Goal: Task Accomplishment & Management: Use online tool/utility

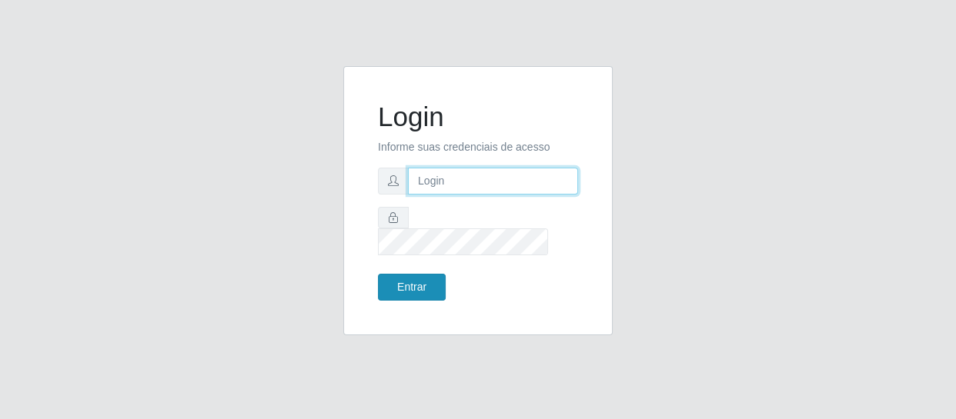
type input "[EMAIL_ADDRESS][DOMAIN_NAME]"
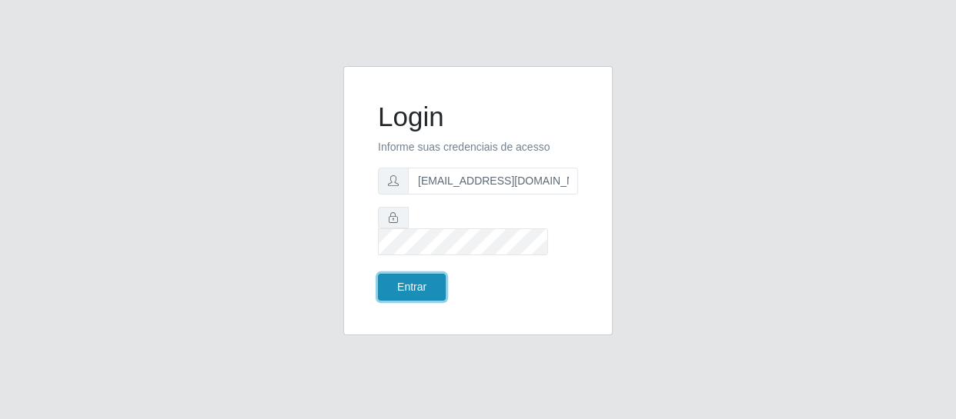
click at [422, 274] on button "Entrar" at bounding box center [412, 287] width 68 height 27
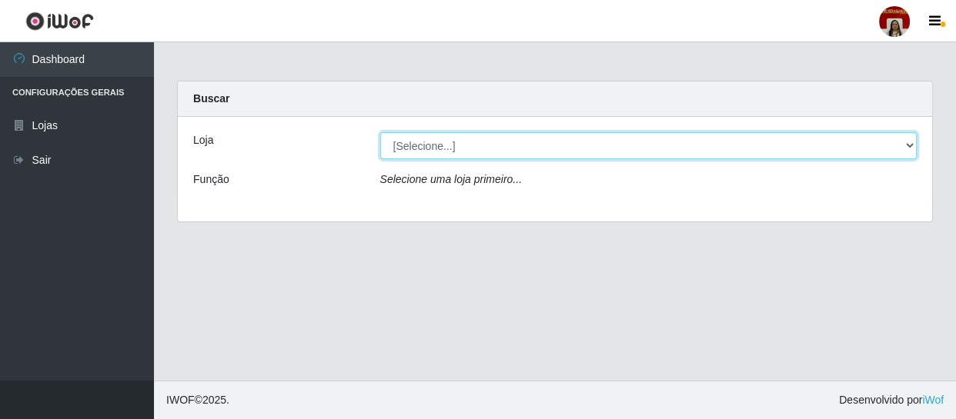
drag, startPoint x: 909, startPoint y: 146, endPoint x: 897, endPoint y: 150, distance: 12.2
click at [909, 146] on select "[Selecione...] Mar Vermelho - Loja 04" at bounding box center [648, 145] width 537 height 27
select select "251"
click at [380, 132] on select "[Selecione...] Mar Vermelho - Loja 04" at bounding box center [648, 145] width 537 height 27
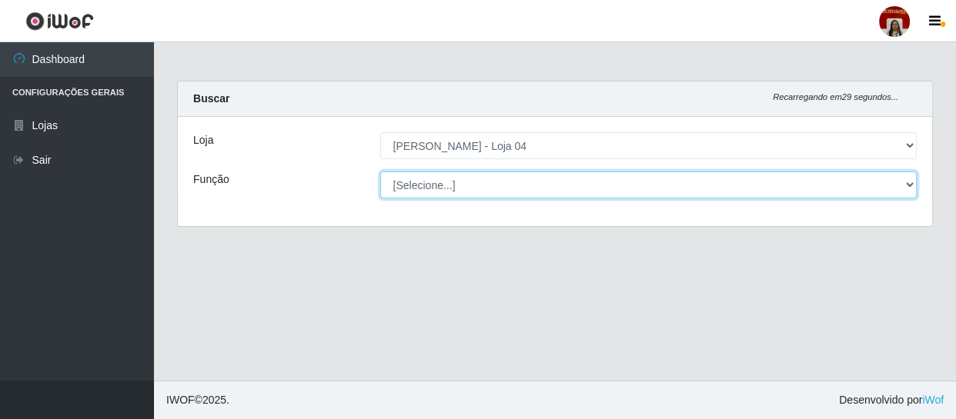
click at [907, 178] on select "[Selecione...] ASG ASG + ASG ++ Auxiliar de Depósito Auxiliar de Depósito + Aux…" at bounding box center [648, 185] width 537 height 27
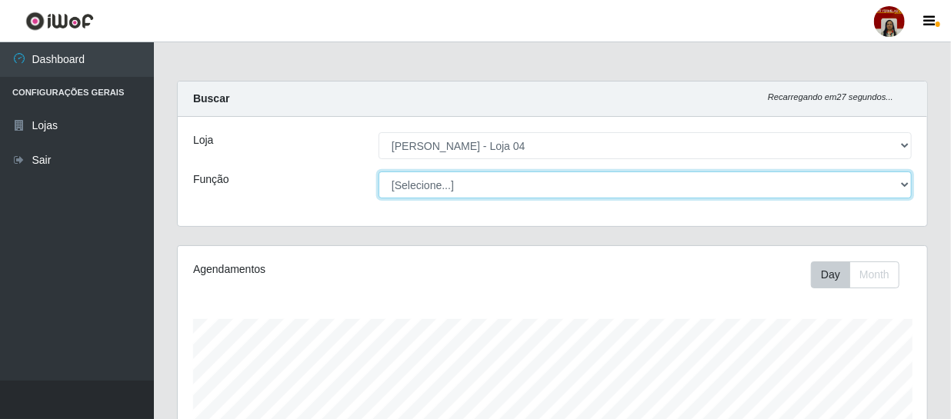
scroll to position [319, 749]
select select "22"
click at [379, 172] on select "[Selecione...] ASG ASG + ASG ++ Auxiliar de Depósito Auxiliar de Depósito + Aux…" at bounding box center [645, 185] width 533 height 27
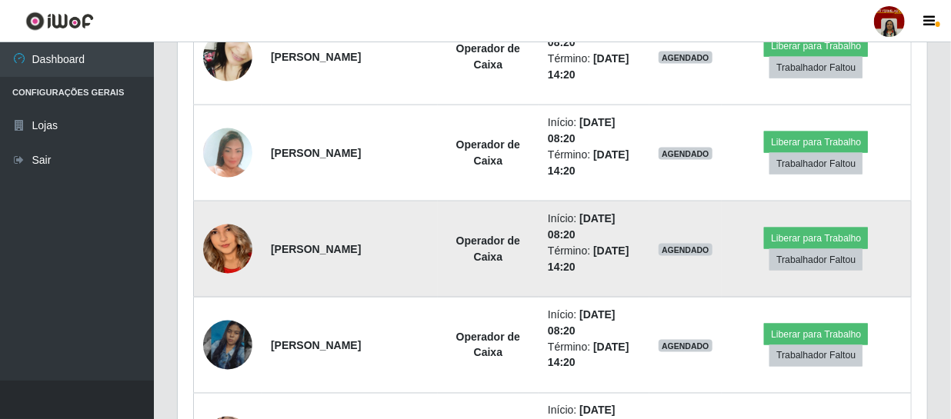
scroll to position [979, 0]
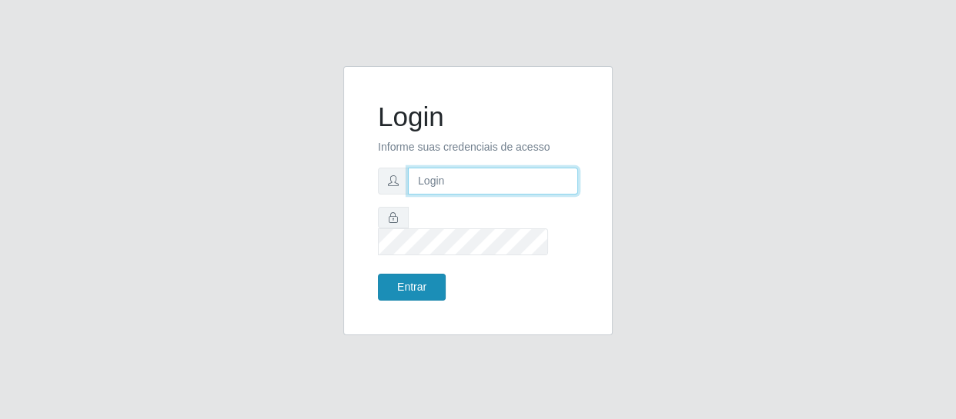
type input "[EMAIL_ADDRESS][DOMAIN_NAME]"
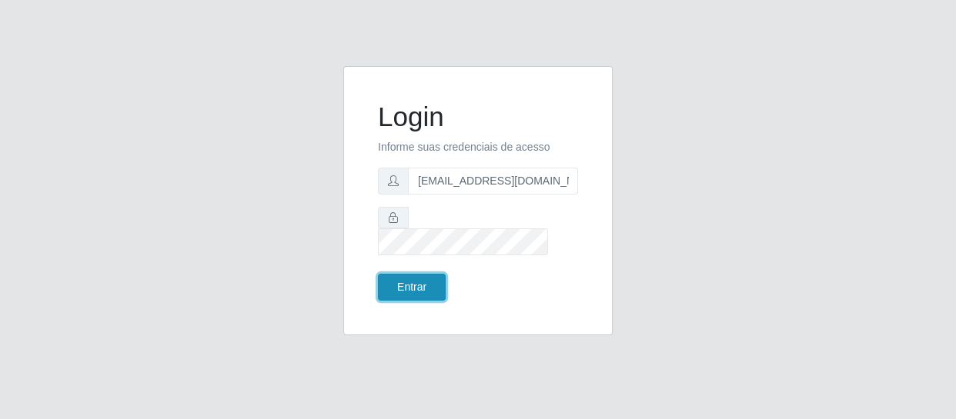
click at [429, 285] on button "Entrar" at bounding box center [412, 287] width 68 height 27
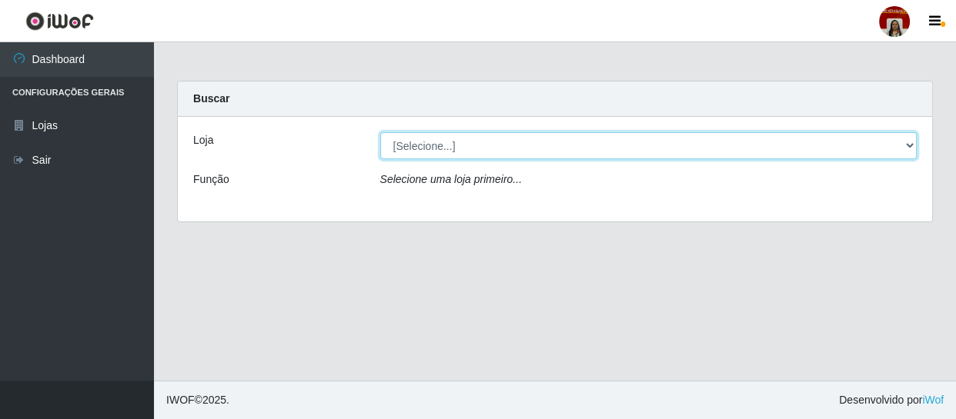
click at [906, 145] on select "[Selecione...] Mar Vermelho - Loja 04" at bounding box center [648, 145] width 537 height 27
select select "251"
click at [380, 132] on select "[Selecione...] Mar Vermelho - Loja 04" at bounding box center [648, 145] width 537 height 27
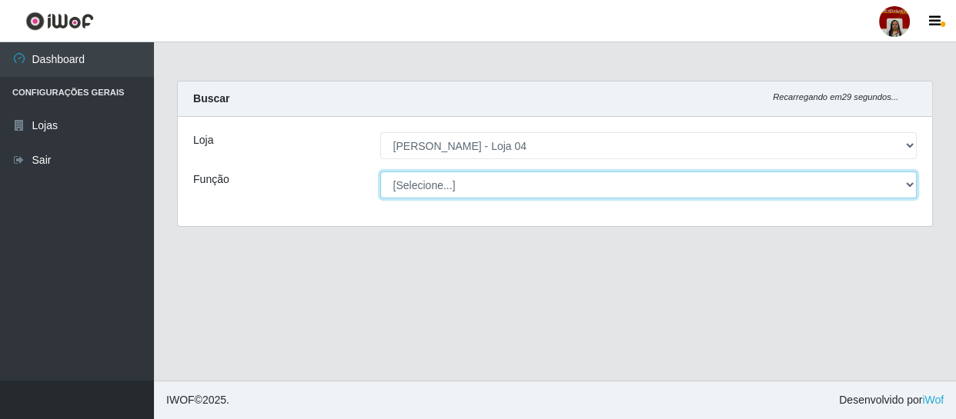
click at [909, 189] on select "[Selecione...] ASG ASG + ASG ++ Auxiliar de Depósito Auxiliar de Depósito + Aux…" at bounding box center [648, 185] width 537 height 27
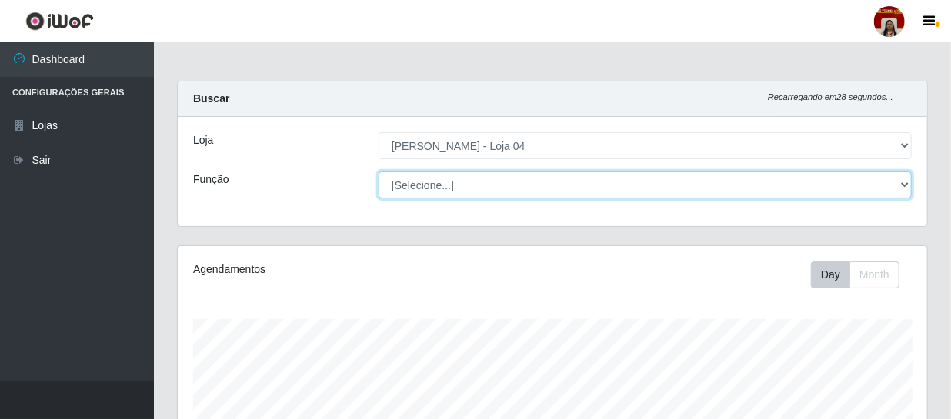
scroll to position [319, 749]
select select "22"
click at [379, 172] on select "[Selecione...] ASG ASG + ASG ++ Auxiliar de Depósito Auxiliar de Depósito + Aux…" at bounding box center [645, 185] width 533 height 27
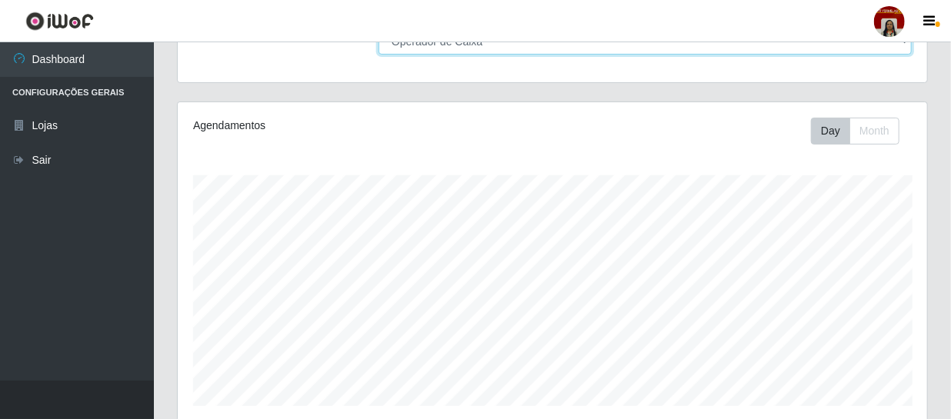
scroll to position [139, 0]
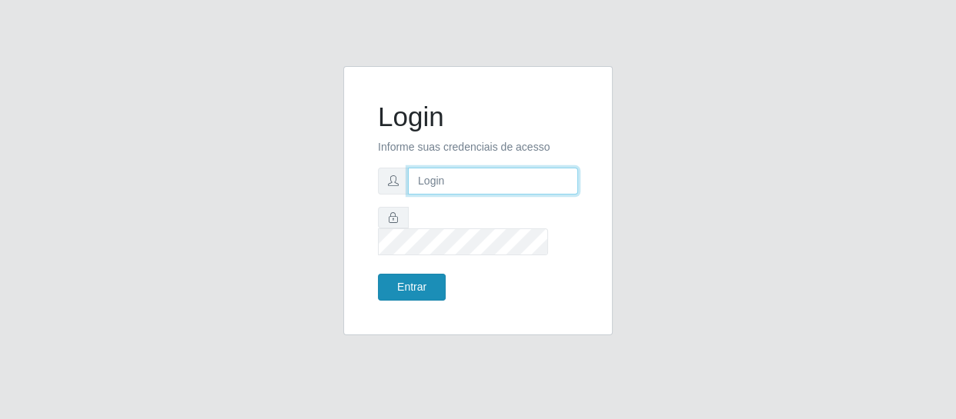
type input "[EMAIL_ADDRESS][DOMAIN_NAME]"
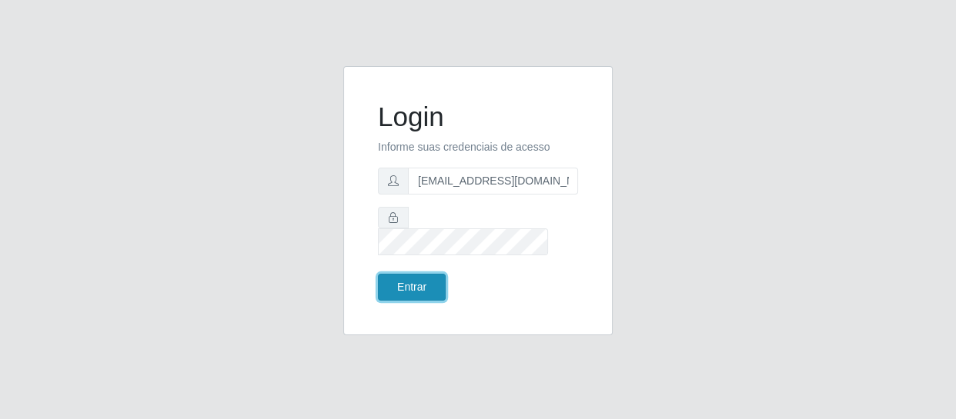
click at [408, 276] on button "Entrar" at bounding box center [412, 287] width 68 height 27
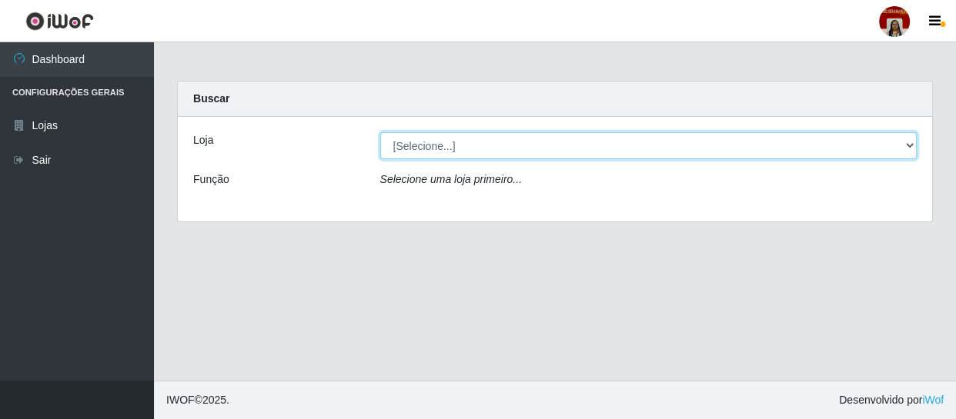
drag, startPoint x: 914, startPoint y: 145, endPoint x: 906, endPoint y: 152, distance: 10.9
click at [912, 146] on select "[Selecione...] Mar Vermelho - Loja 04" at bounding box center [648, 145] width 537 height 27
select select "251"
click at [380, 132] on select "[Selecione...] Mar Vermelho - Loja 04" at bounding box center [648, 145] width 537 height 27
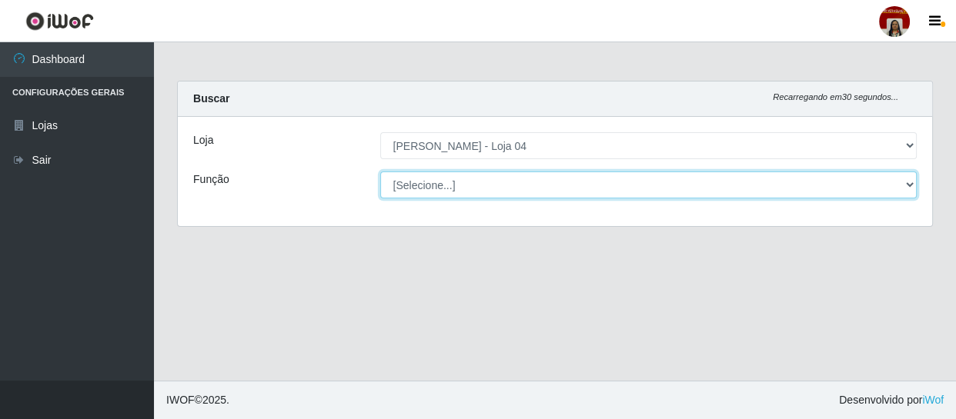
click at [909, 185] on select "[Selecione...] ASG ASG + ASG ++ Auxiliar de Depósito Auxiliar de Depósito + Aux…" at bounding box center [648, 185] width 537 height 27
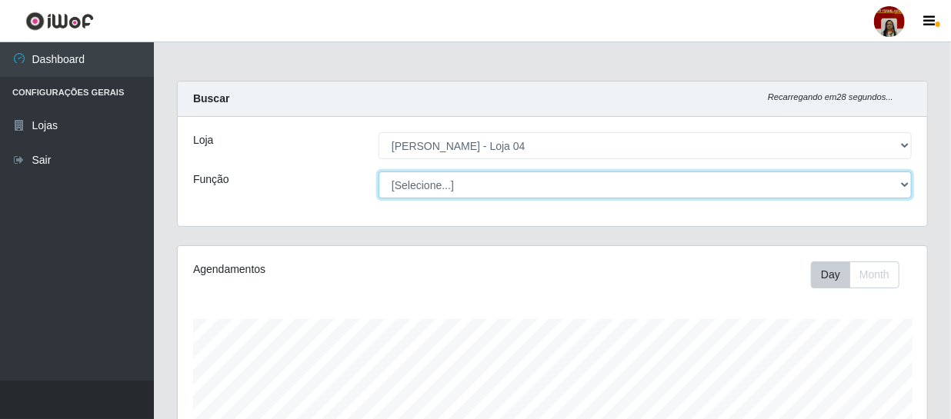
scroll to position [319, 749]
select select "22"
click at [379, 172] on select "[Selecione...] ASG ASG + ASG ++ Auxiliar de Depósito Auxiliar de Depósito + Aux…" at bounding box center [645, 185] width 533 height 27
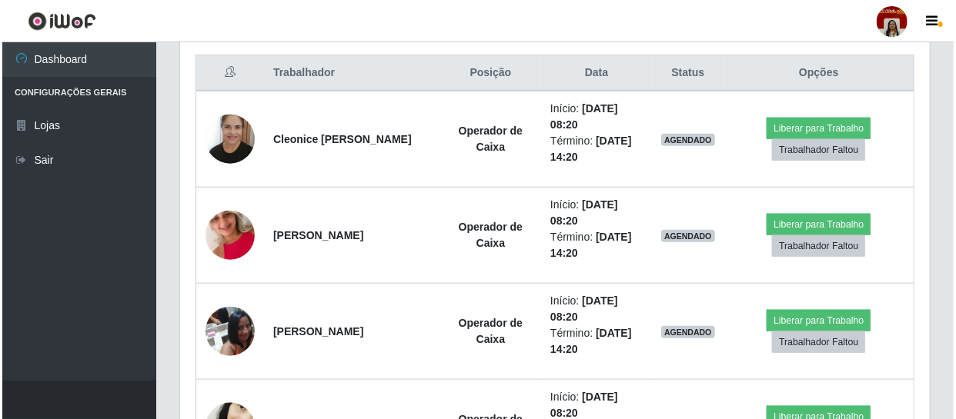
scroll to position [608, 0]
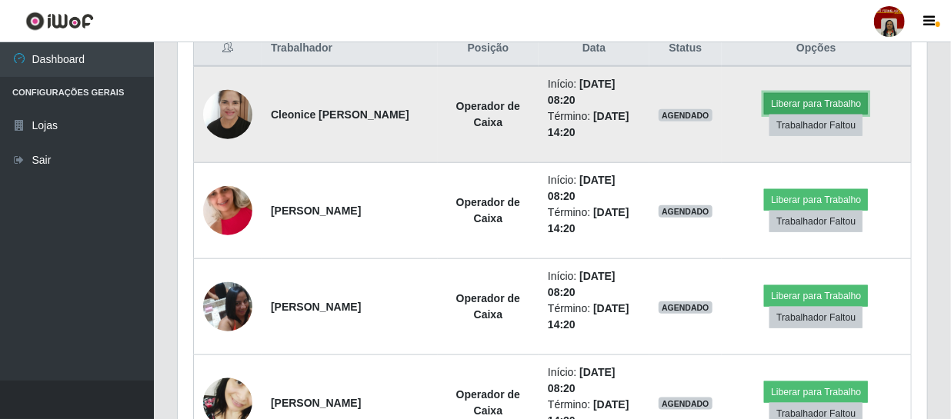
click at [811, 99] on button "Liberar para Trabalho" at bounding box center [816, 104] width 104 height 22
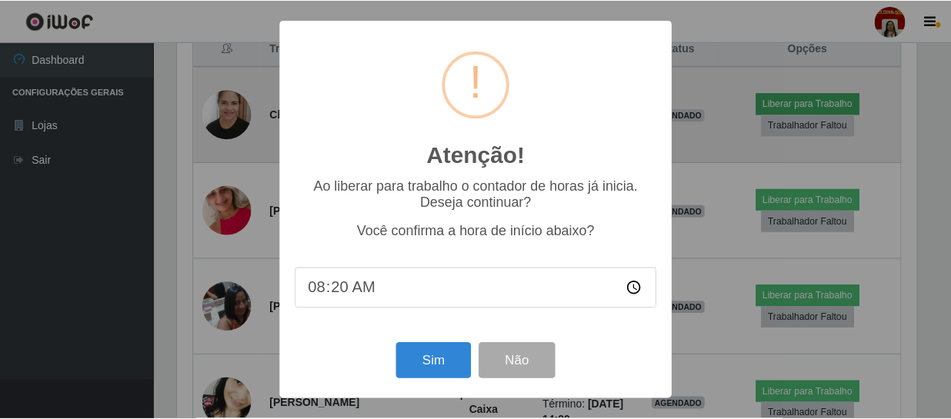
scroll to position [319, 742]
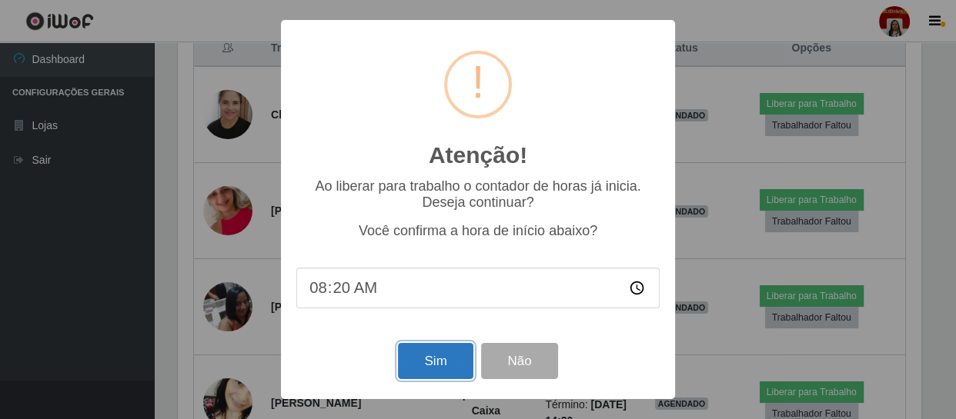
click at [441, 369] on button "Sim" at bounding box center [435, 361] width 75 height 36
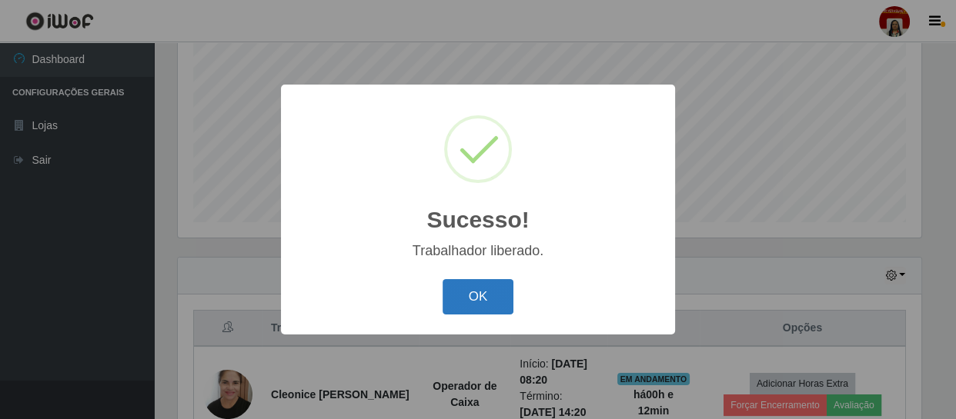
click at [483, 294] on button "OK" at bounding box center [478, 297] width 72 height 36
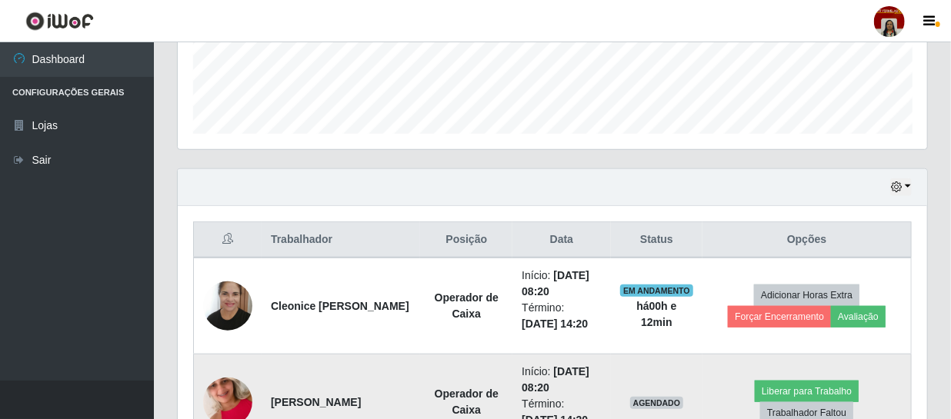
scroll to position [538, 0]
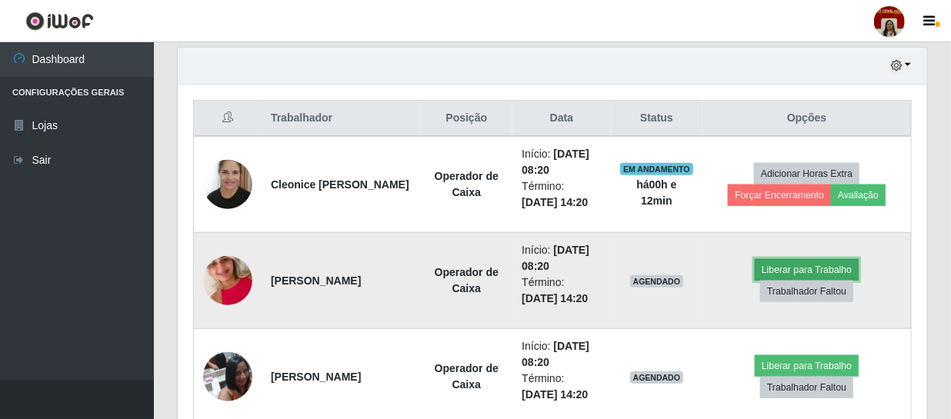
click at [818, 270] on button "Liberar para Trabalho" at bounding box center [807, 270] width 104 height 22
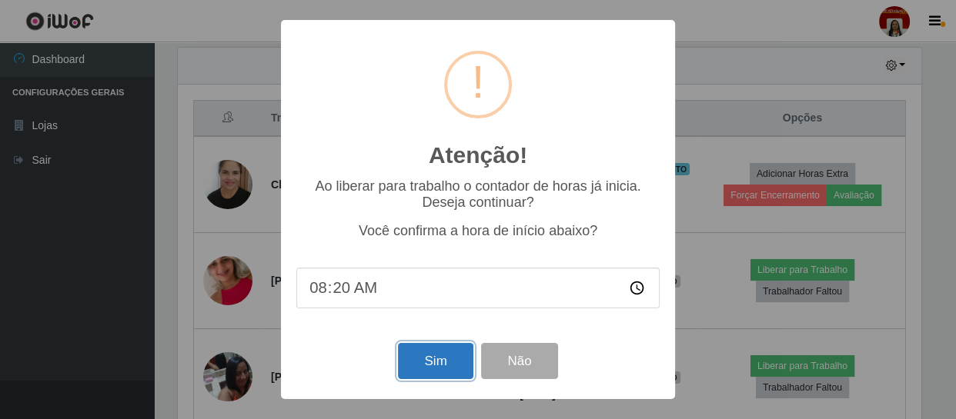
click at [422, 359] on button "Sim" at bounding box center [435, 361] width 75 height 36
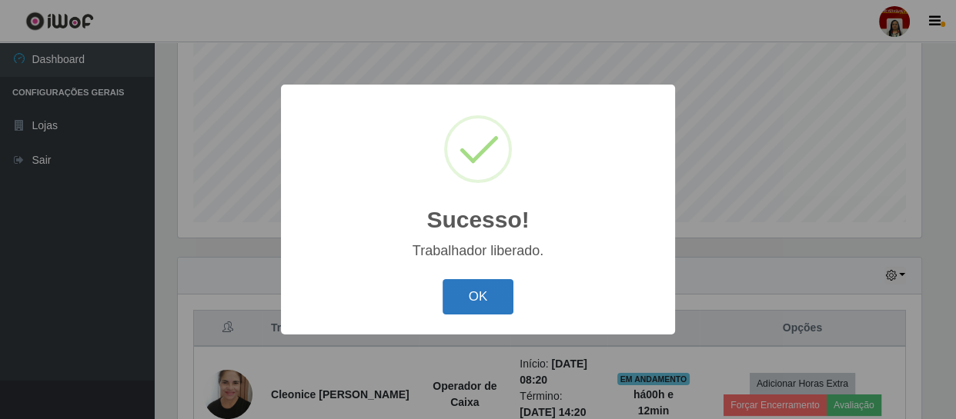
click at [490, 288] on button "OK" at bounding box center [478, 297] width 72 height 36
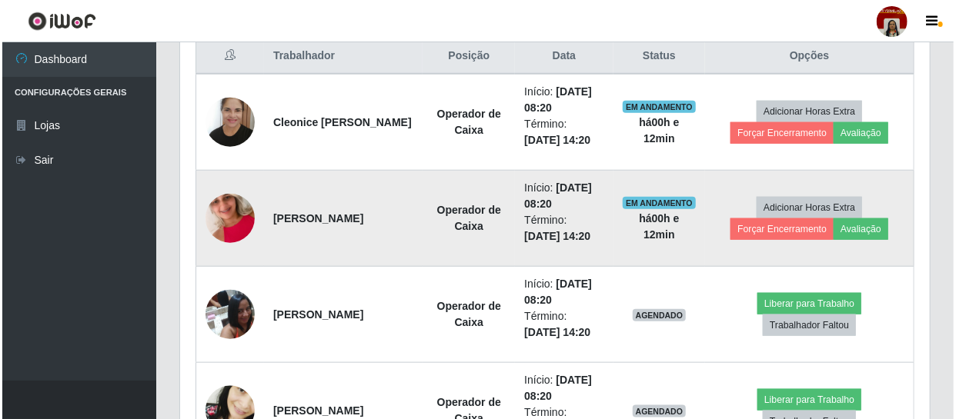
scroll to position [677, 0]
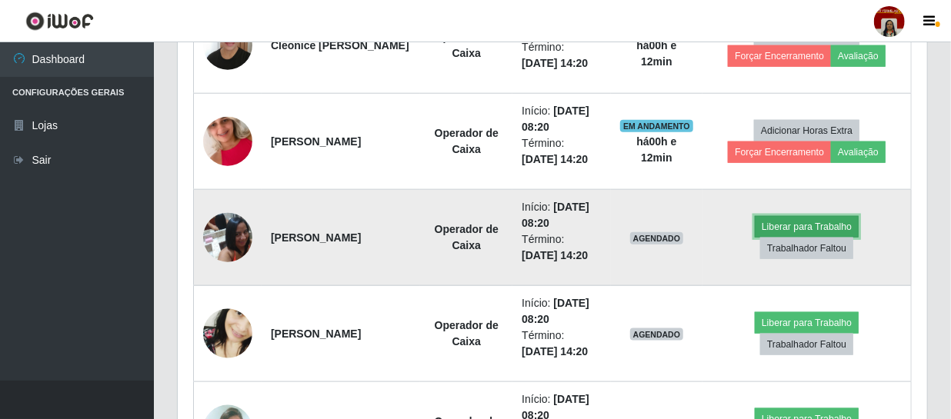
click at [824, 225] on button "Liberar para Trabalho" at bounding box center [807, 227] width 104 height 22
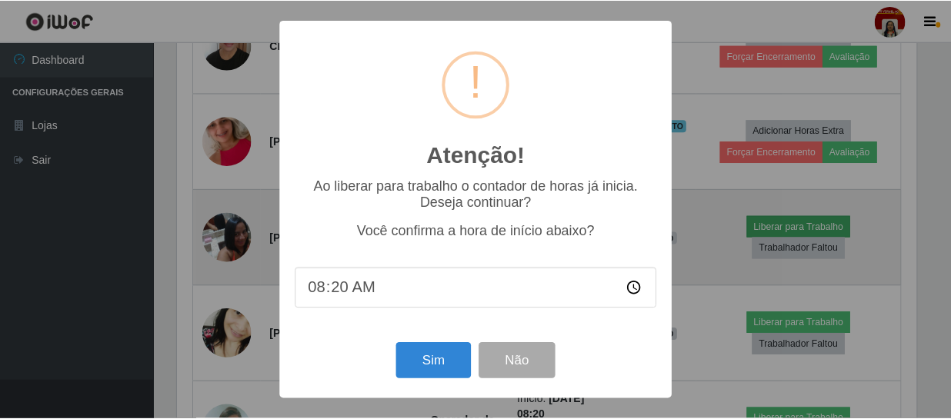
scroll to position [319, 742]
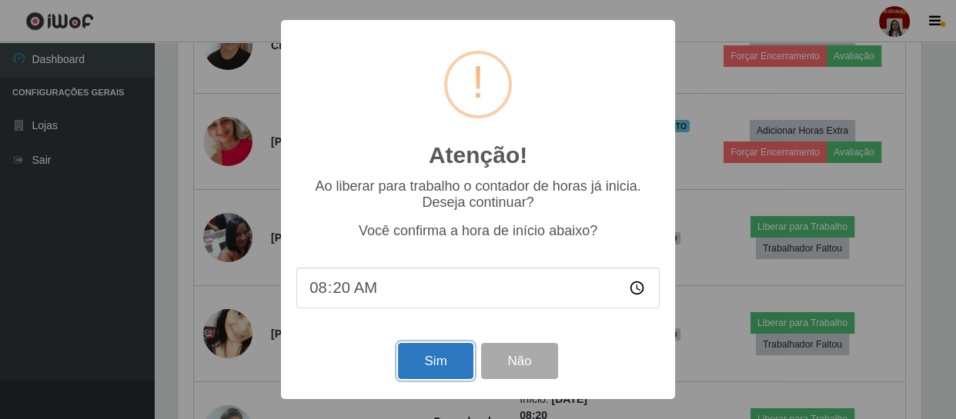
click at [418, 372] on button "Sim" at bounding box center [435, 361] width 75 height 36
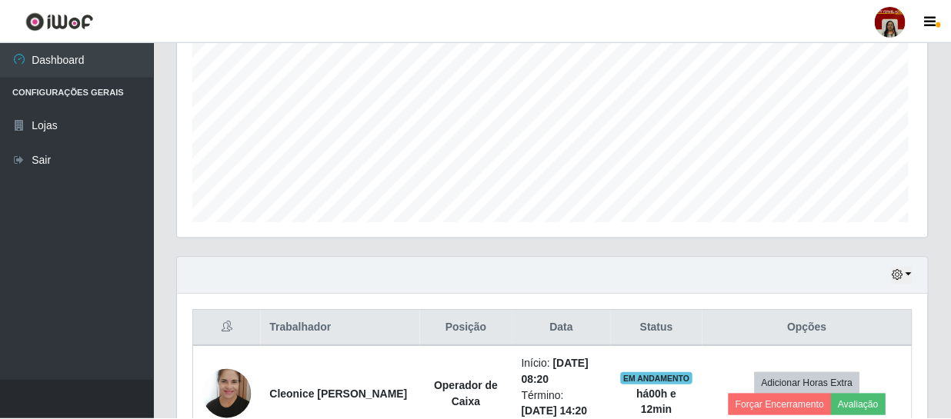
scroll to position [0, 0]
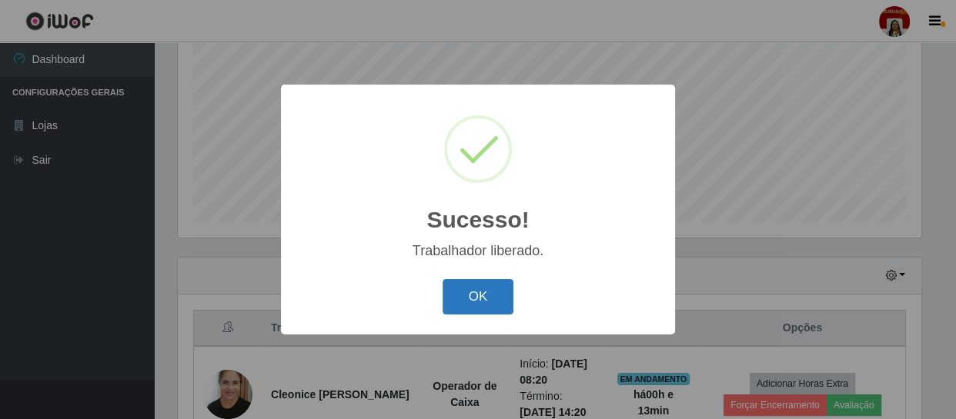
click at [472, 302] on button "OK" at bounding box center [478, 297] width 72 height 36
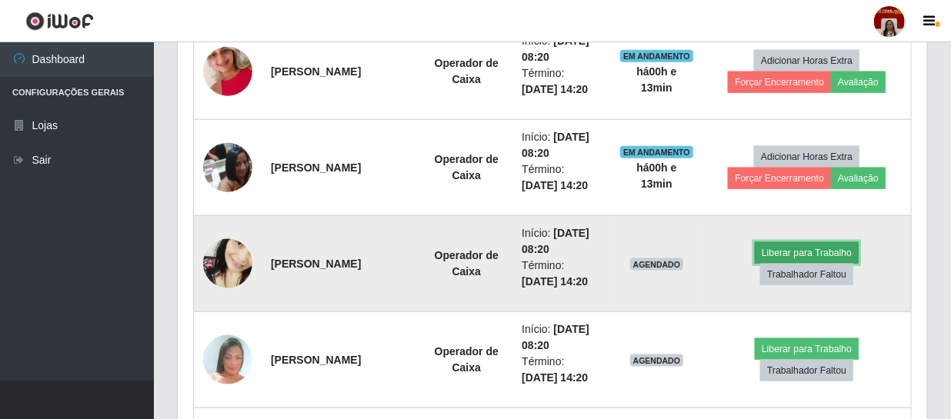
click at [782, 252] on button "Liberar para Trabalho" at bounding box center [807, 253] width 104 height 22
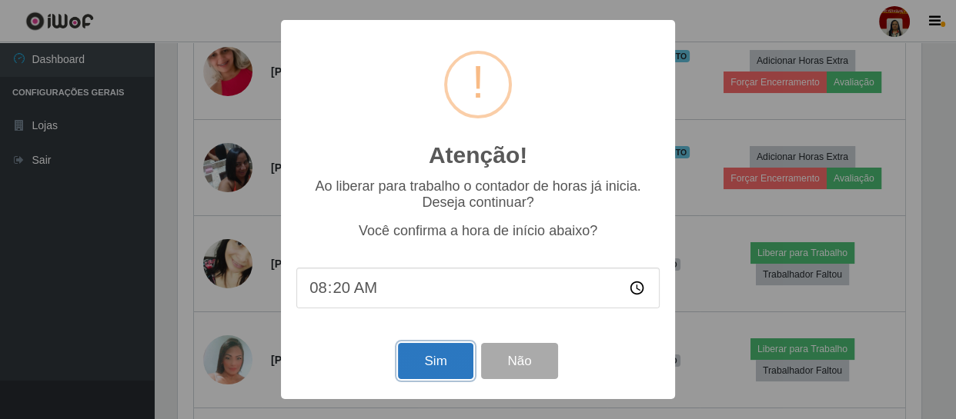
click at [439, 352] on button "Sim" at bounding box center [435, 361] width 75 height 36
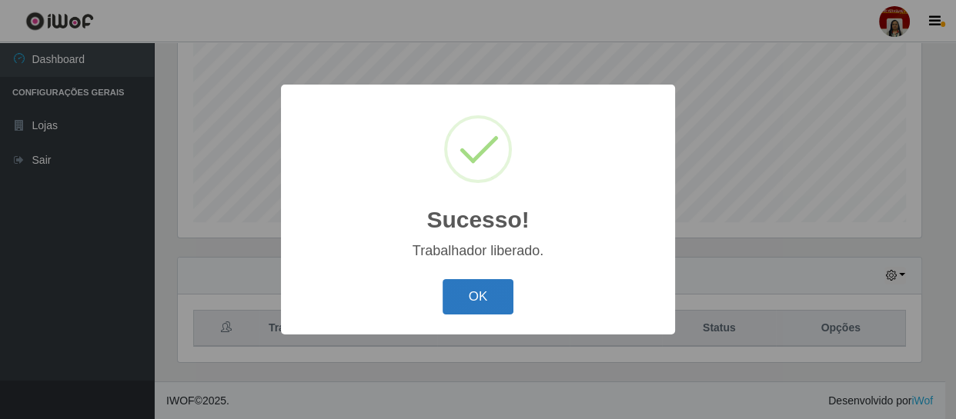
click at [483, 300] on button "OK" at bounding box center [478, 297] width 72 height 36
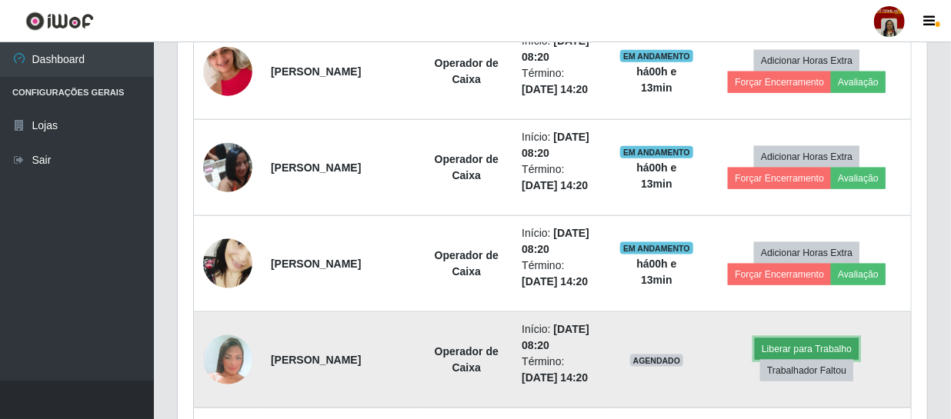
click at [789, 349] on button "Liberar para Trabalho" at bounding box center [807, 350] width 104 height 22
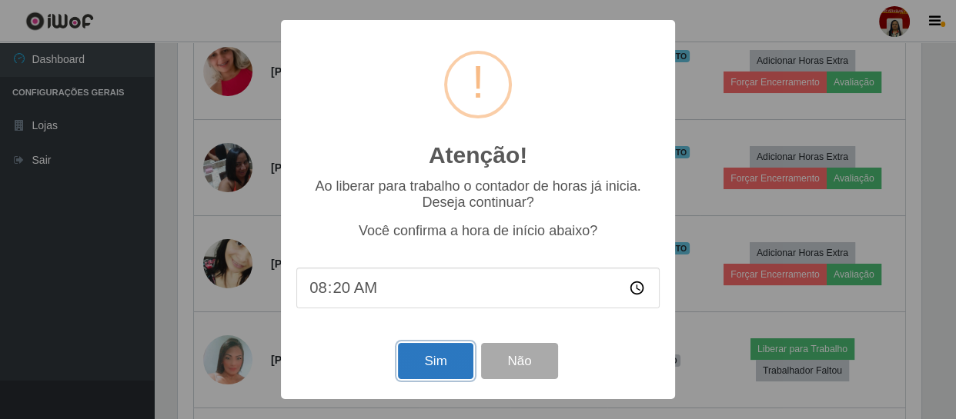
click at [412, 364] on button "Sim" at bounding box center [435, 361] width 75 height 36
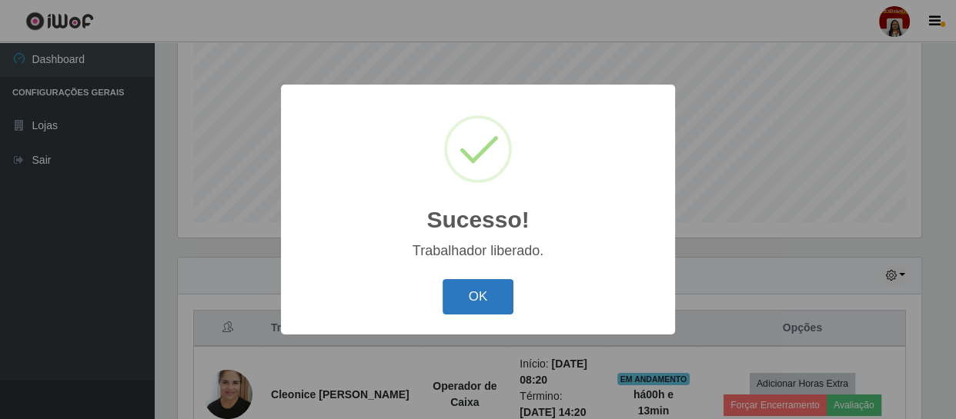
click at [477, 303] on button "OK" at bounding box center [478, 297] width 72 height 36
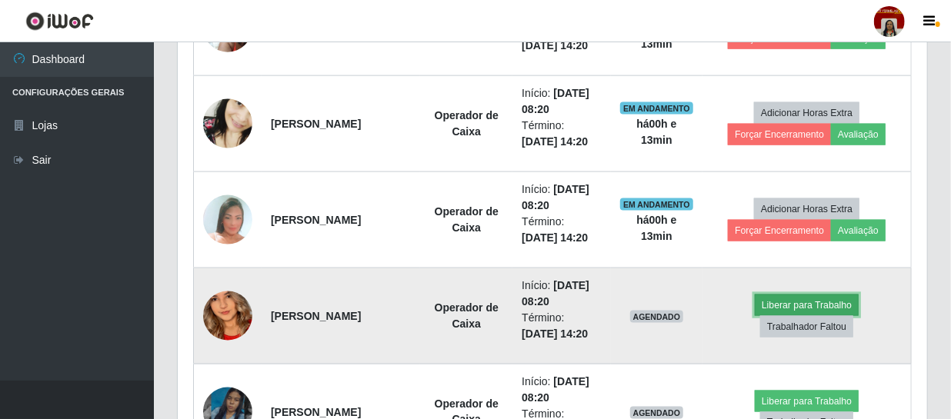
click at [802, 302] on button "Liberar para Trabalho" at bounding box center [807, 306] width 104 height 22
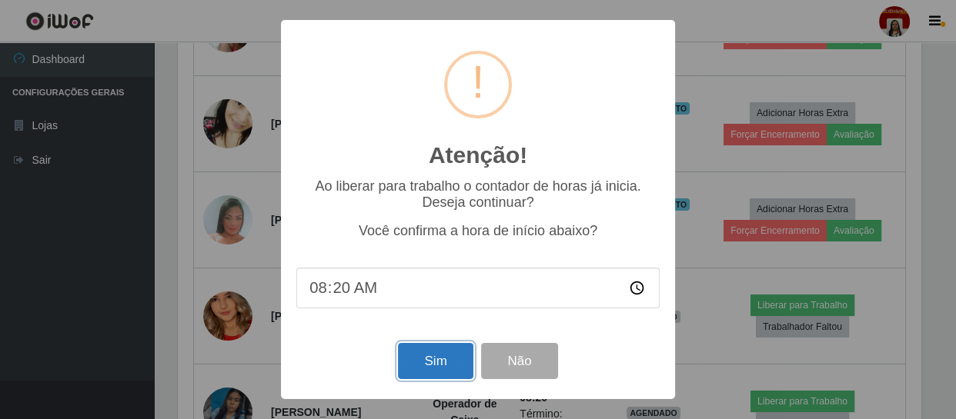
click at [416, 361] on button "Sim" at bounding box center [435, 361] width 75 height 36
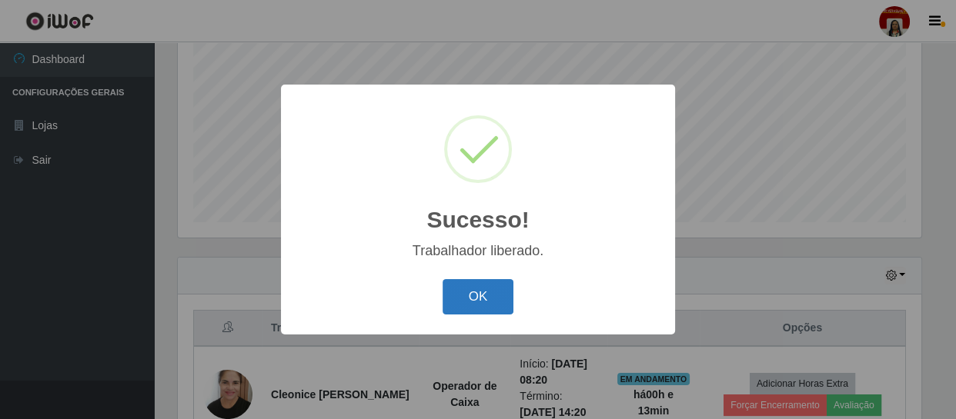
click at [487, 285] on button "OK" at bounding box center [478, 297] width 72 height 36
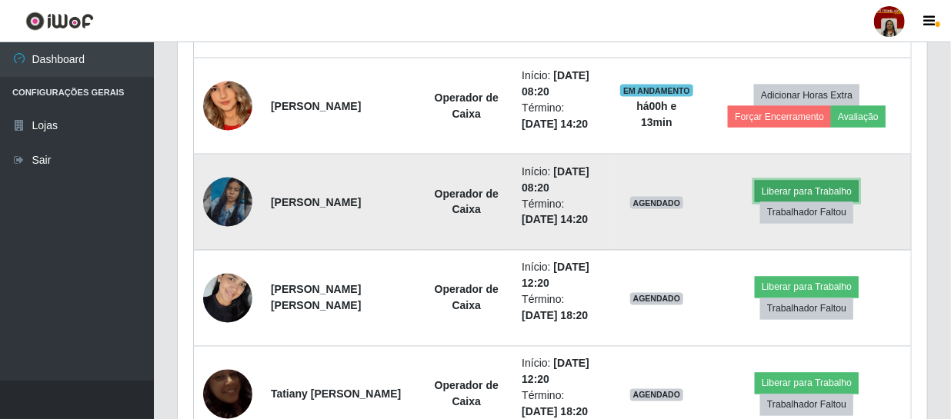
click at [800, 188] on button "Liberar para Trabalho" at bounding box center [807, 192] width 104 height 22
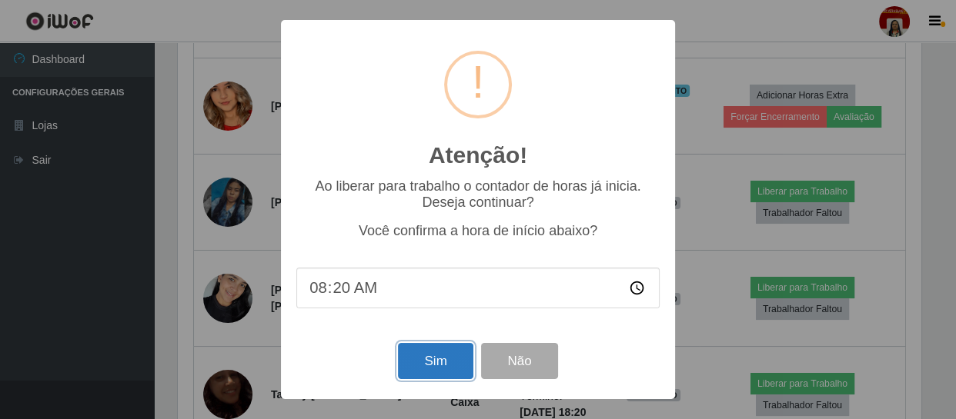
click at [439, 357] on button "Sim" at bounding box center [435, 361] width 75 height 36
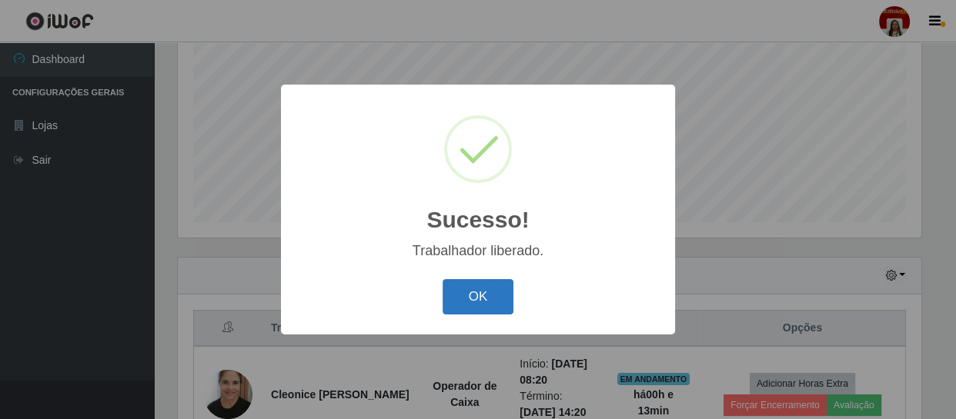
click at [460, 306] on button "OK" at bounding box center [478, 297] width 72 height 36
